Goal: Information Seeking & Learning: Find specific fact

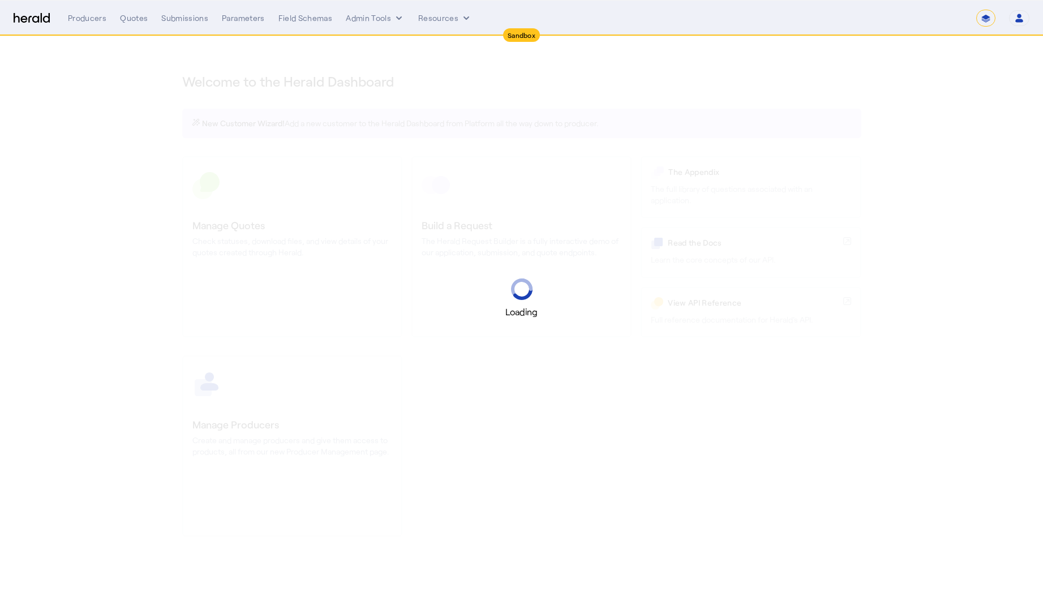
select select "*******"
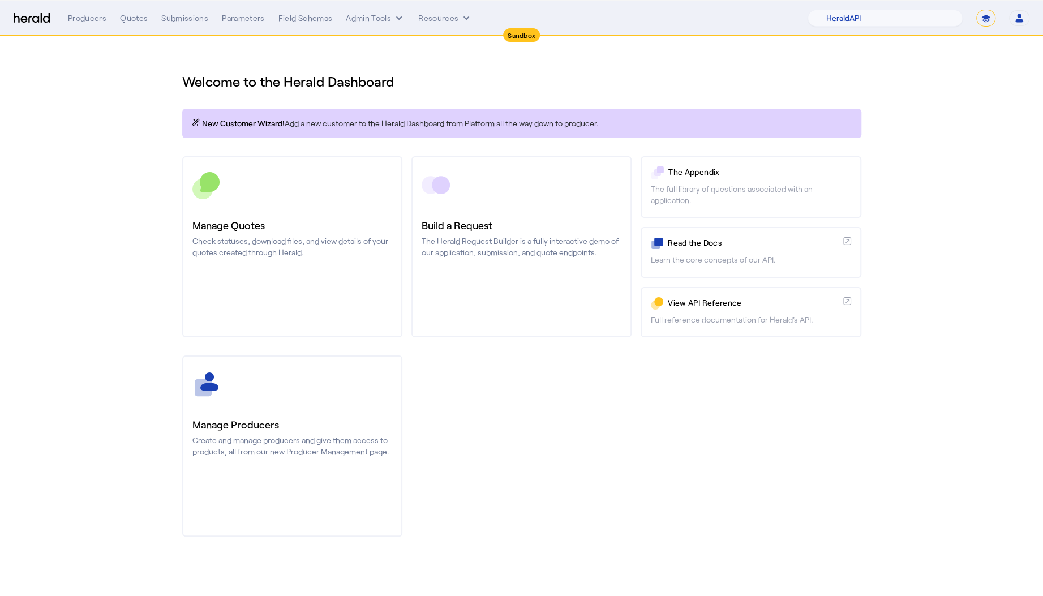
click at [870, 31] on nav "Sandbox Menu Producers Quotes Submissions Parameters Field Schemas Admin Tools …" at bounding box center [521, 18] width 1043 height 35
click at [877, 18] on select "1Fort Acrisure Acturis Affinity Advisors Affinity Risk Agentero AmWins Anzen Ao…" at bounding box center [885, 18] width 155 height 17
select select "pfm_129z_babbix"
click at [836, 10] on select "1Fort Acrisure Acturis Affinity Advisors Affinity Risk Agentero AmWins Anzen Ao…" at bounding box center [885, 18] width 155 height 17
click at [198, 28] on nav "Sandbox Menu Producers Quotes Submissions Parameters Field Schemas Admin Tools …" at bounding box center [521, 18] width 1043 height 35
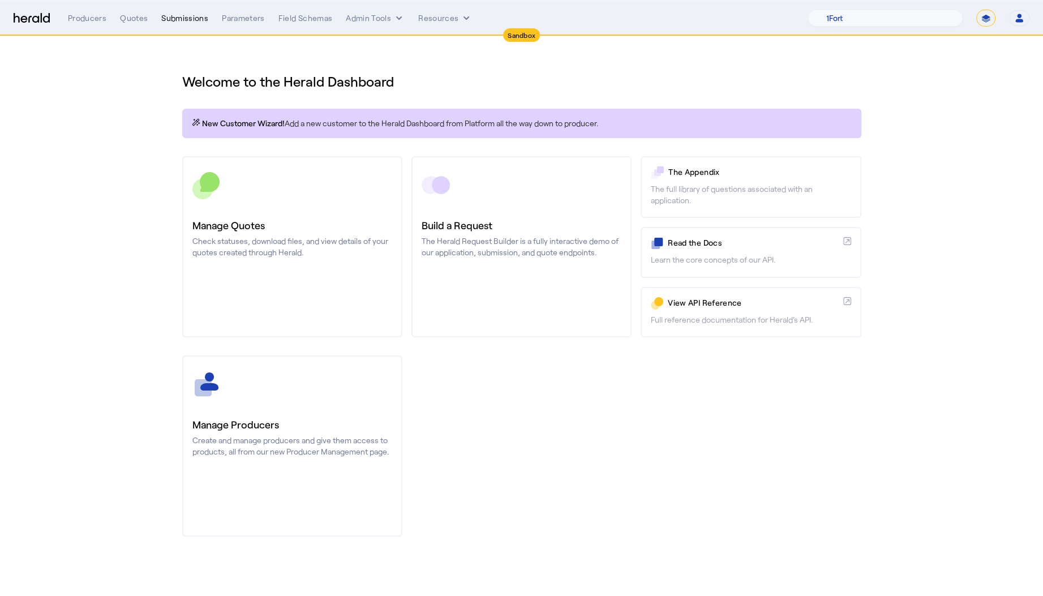
click at [196, 23] on div "Submissions" at bounding box center [184, 17] width 47 height 11
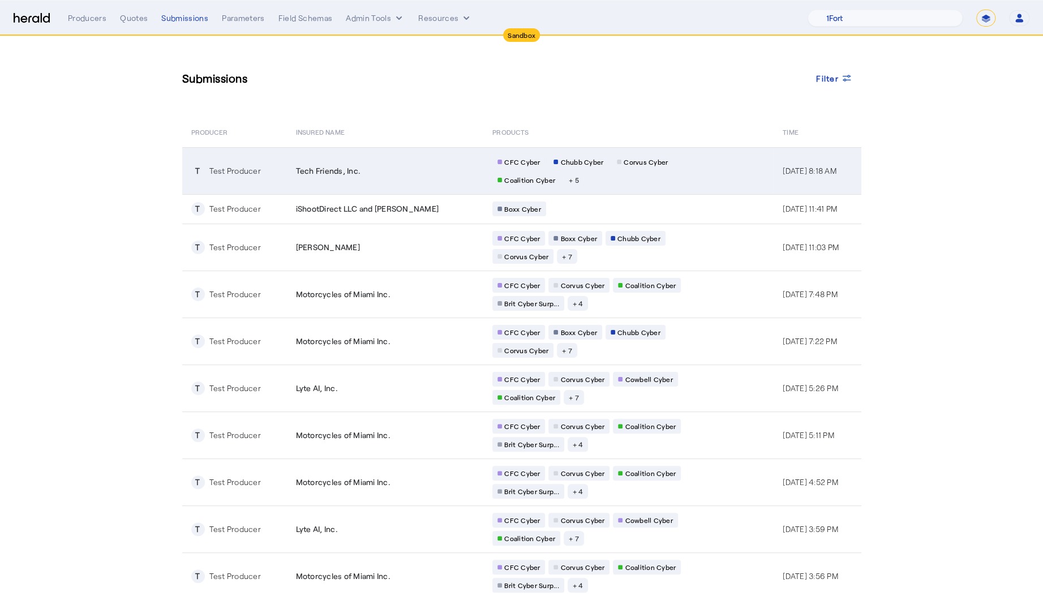
click at [317, 189] on td "Tech Friends, Inc." at bounding box center [385, 170] width 197 height 47
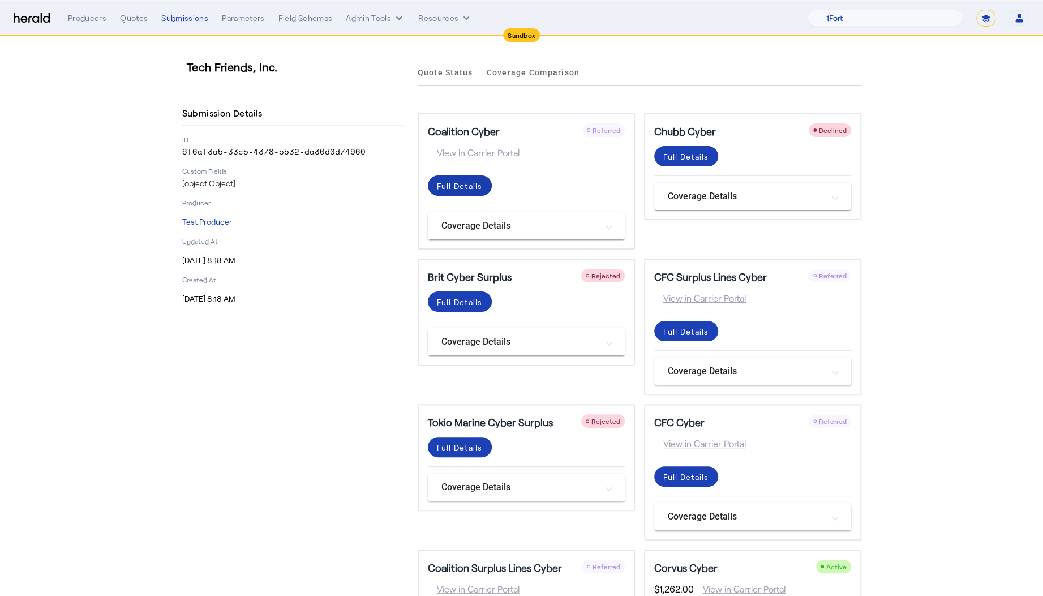
click at [469, 182] on div "Full Details" at bounding box center [460, 186] width 46 height 12
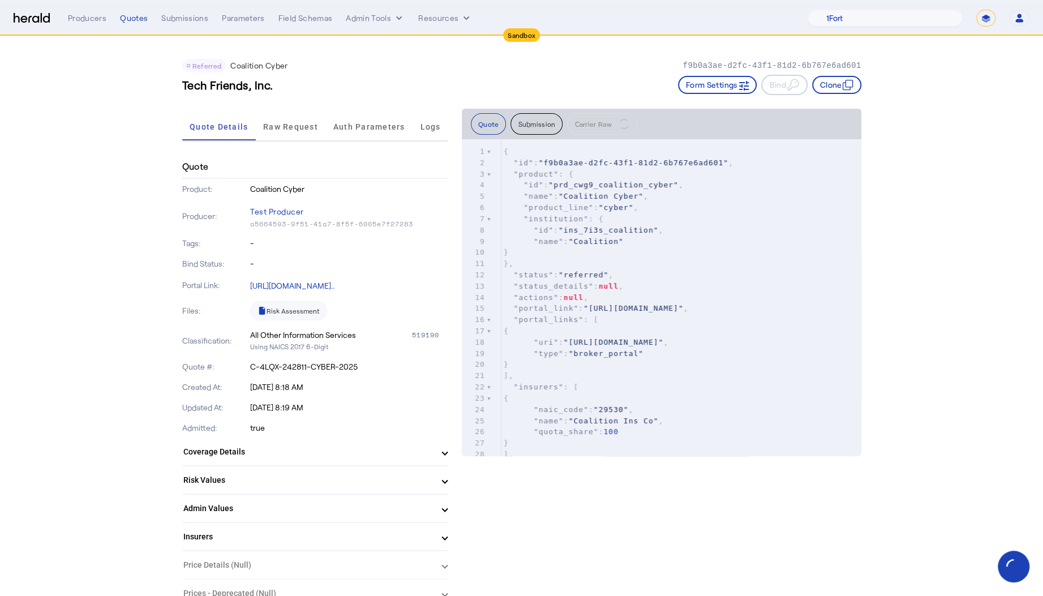
click at [520, 126] on button "Submission" at bounding box center [537, 124] width 52 height 22
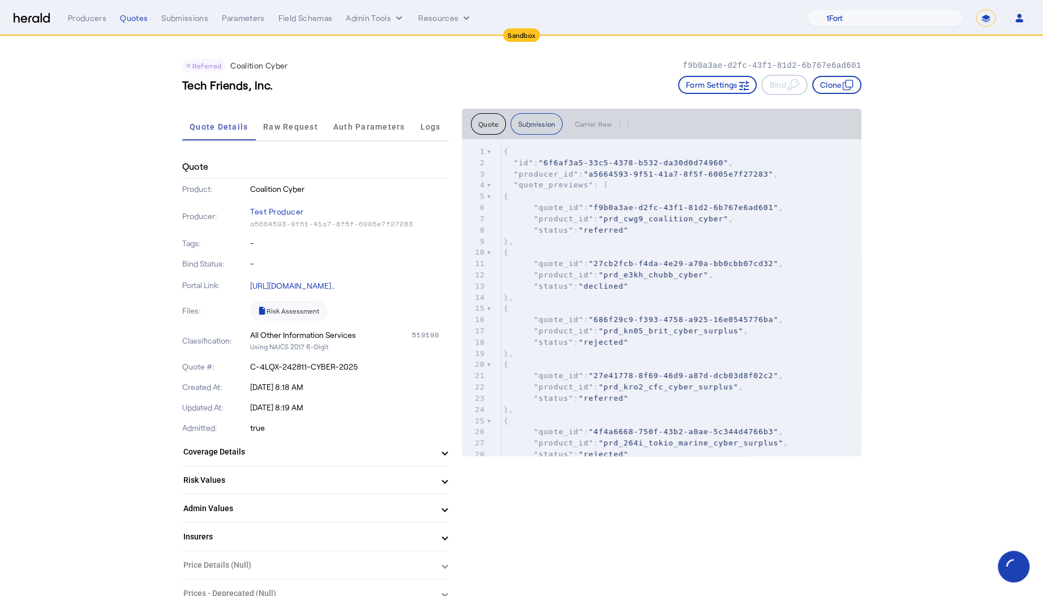
click at [543, 125] on button "Submission" at bounding box center [537, 124] width 52 height 22
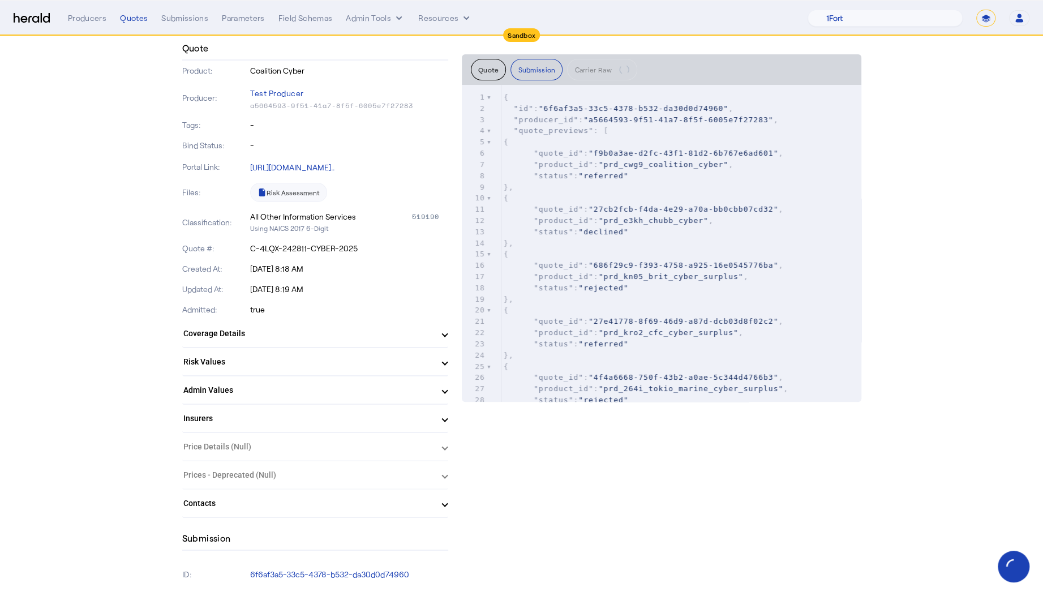
scroll to position [125, 0]
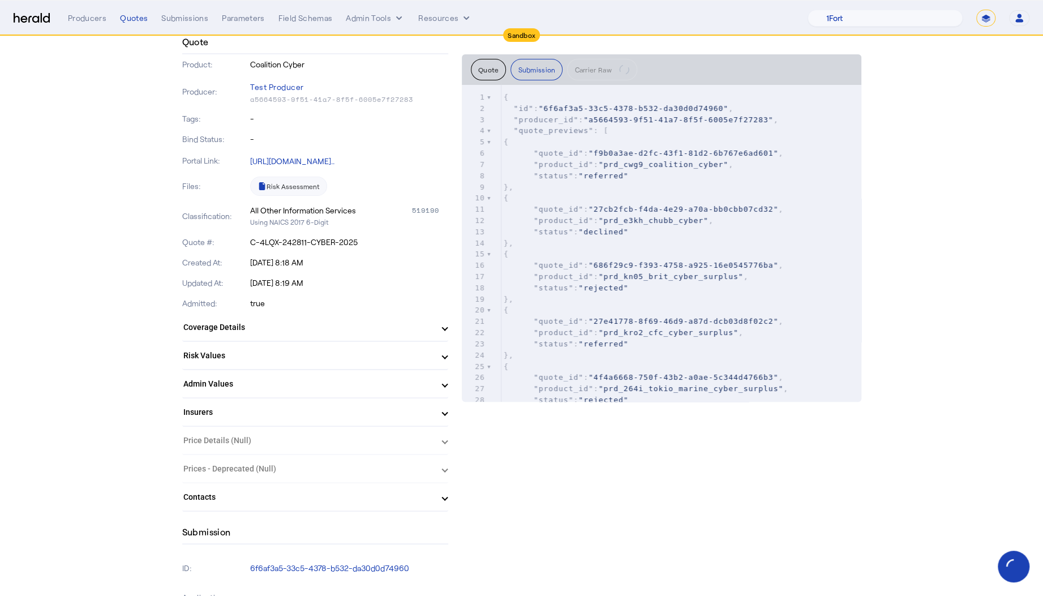
click at [378, 353] on mat-panel-title "Risk Values" at bounding box center [308, 356] width 250 height 12
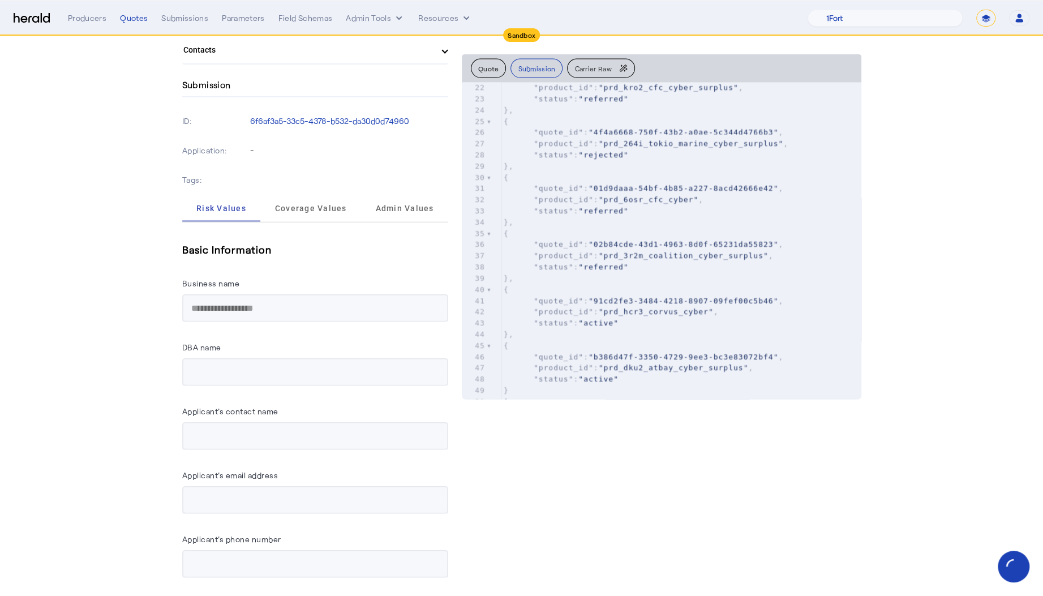
scroll to position [1549, 0]
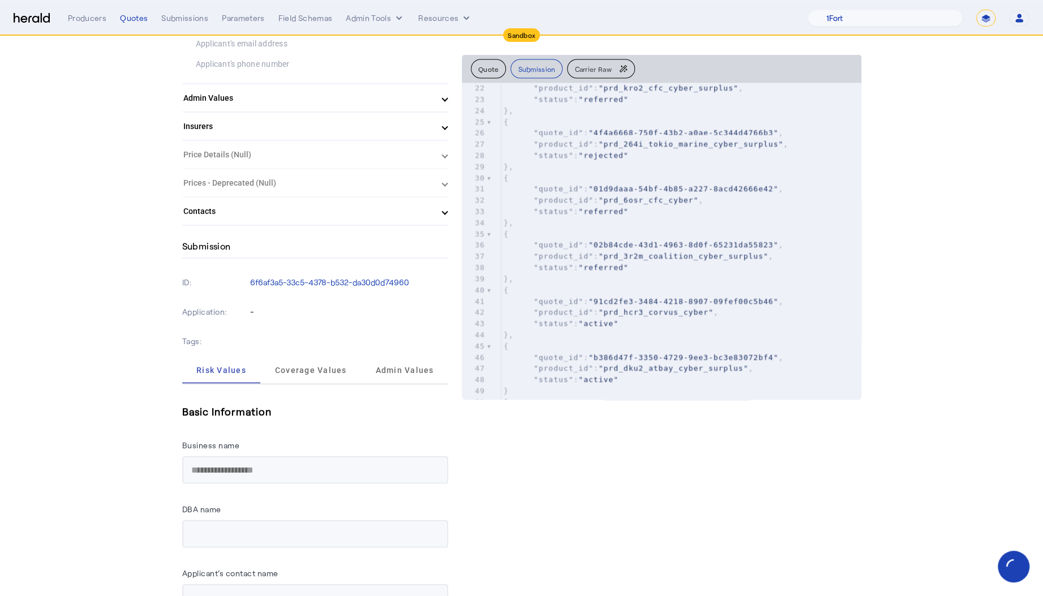
click at [401, 225] on mat-expansion-panel-header "Contacts" at bounding box center [315, 211] width 266 height 27
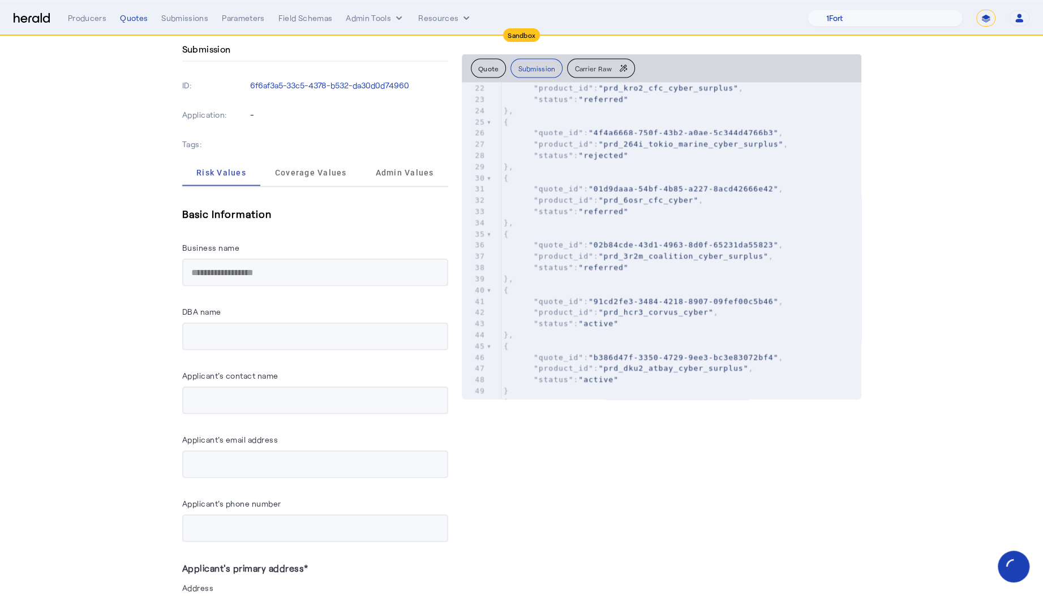
scroll to position [1815, 0]
click at [538, 185] on span ""quote_id"" at bounding box center [559, 189] width 50 height 8
type input "*****"
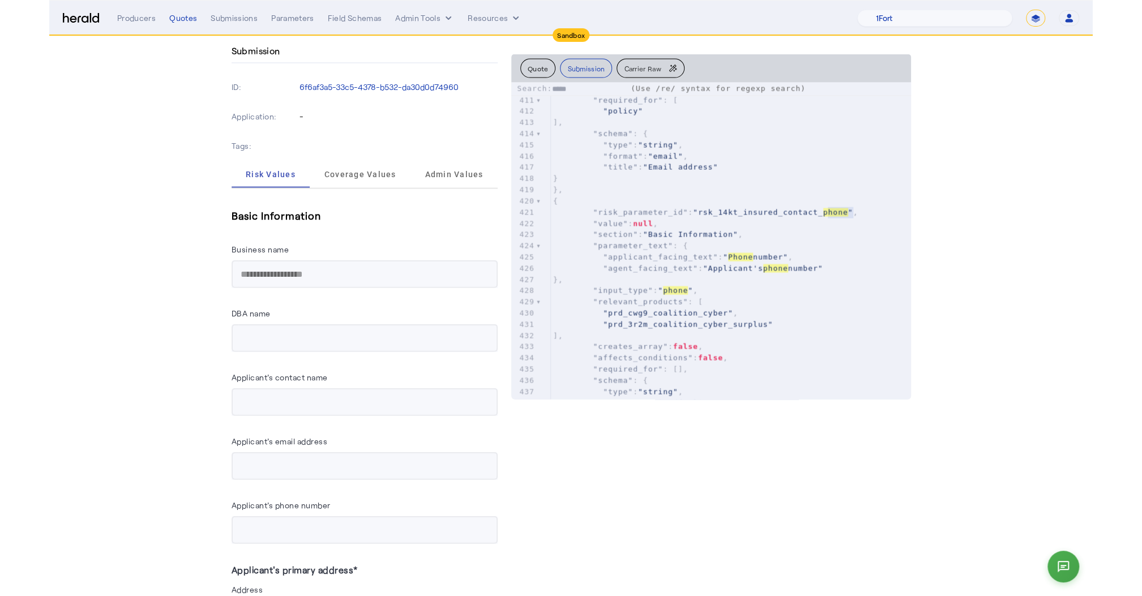
scroll to position [4627, 0]
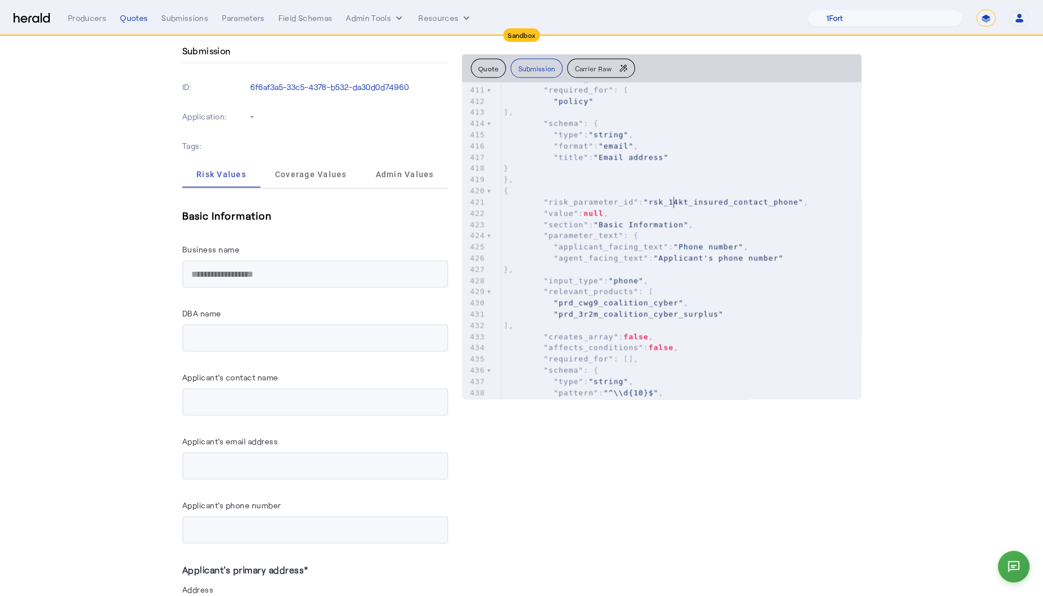
type textarea "**********"
click at [675, 198] on span ""rsk_14kt_insured_contact_phone"" at bounding box center [724, 202] width 160 height 8
